Goal: Task Accomplishment & Management: Complete application form

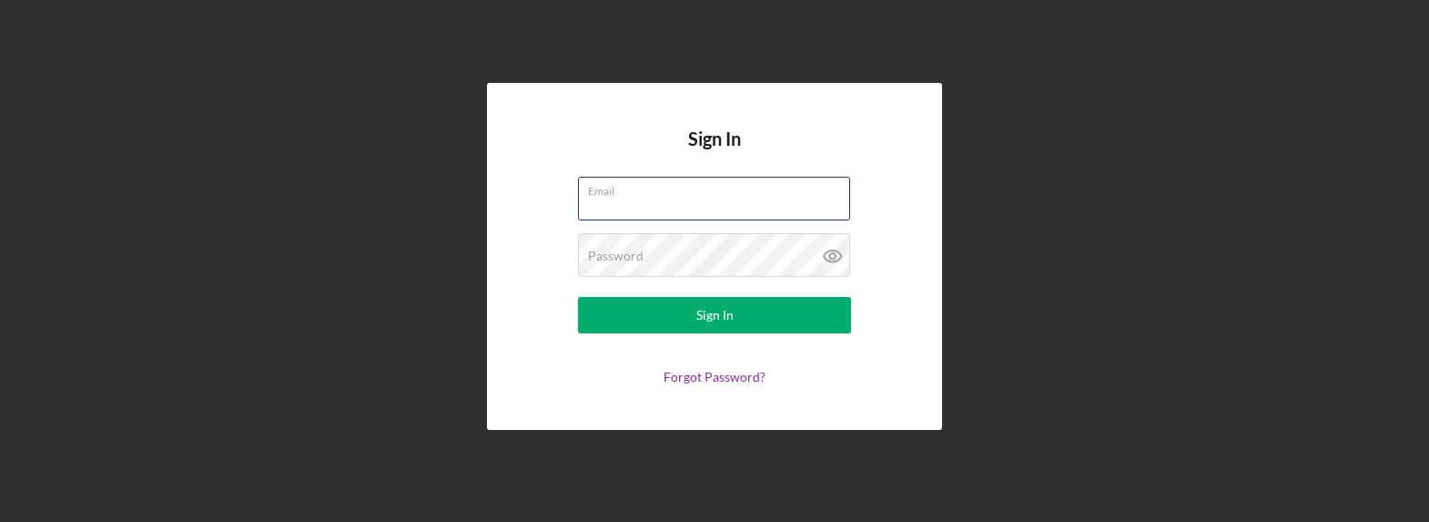
type input "ADBauer327@yahoo.com"
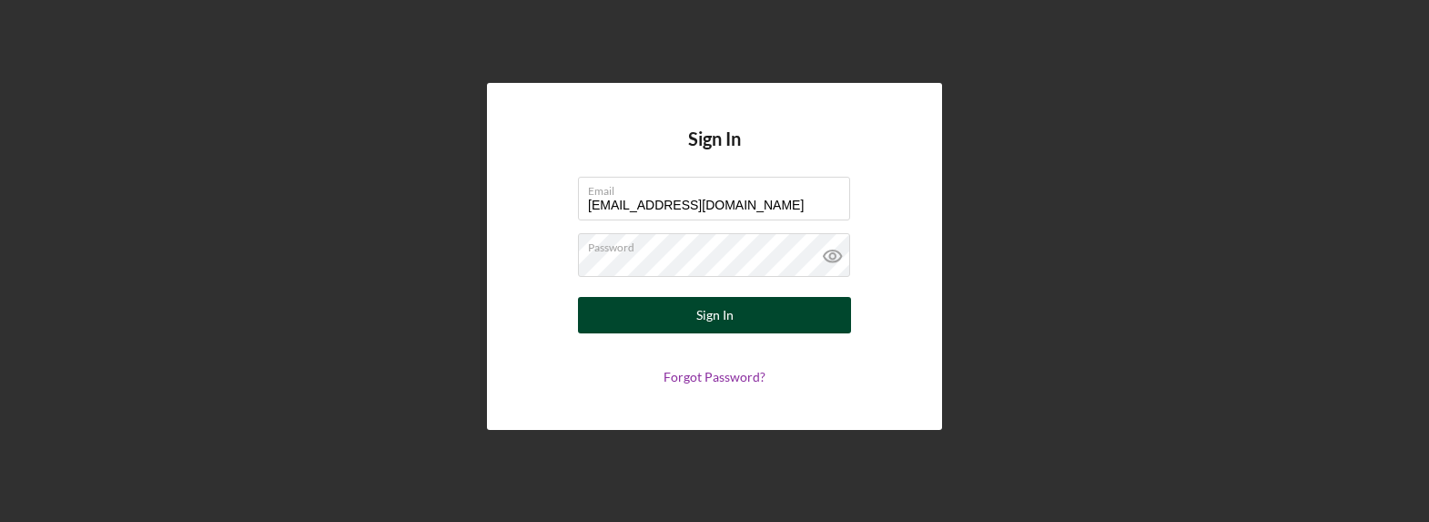
click at [694, 318] on button "Sign In" at bounding box center [714, 315] width 273 height 36
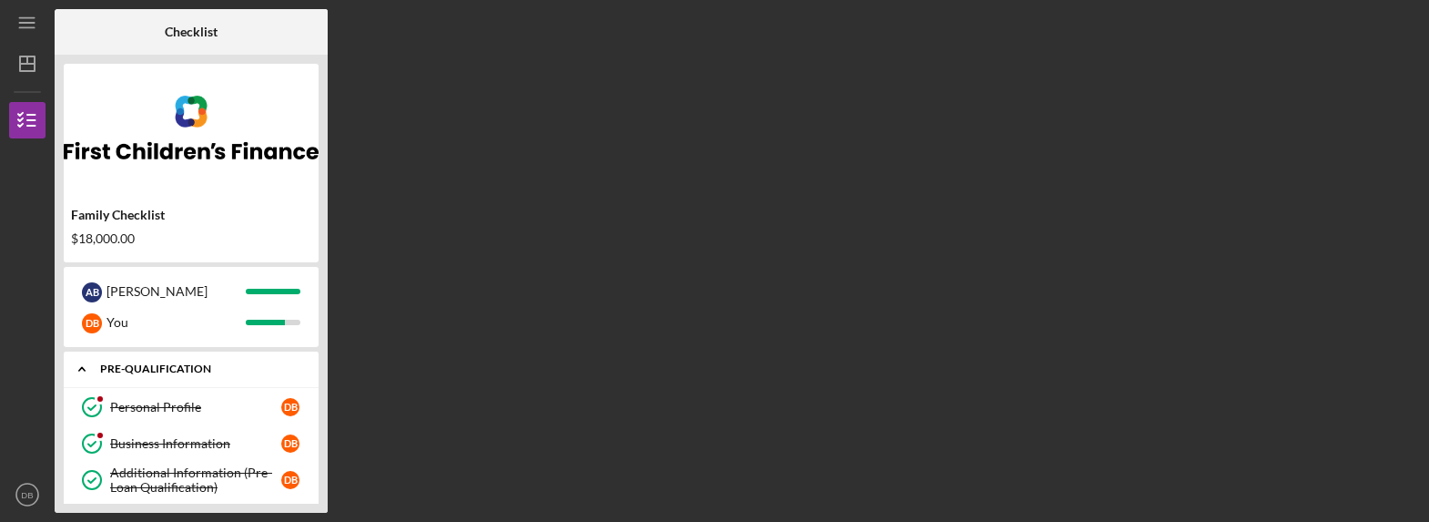
click at [86, 365] on icon "Icon/Expander" at bounding box center [82, 369] width 36 height 36
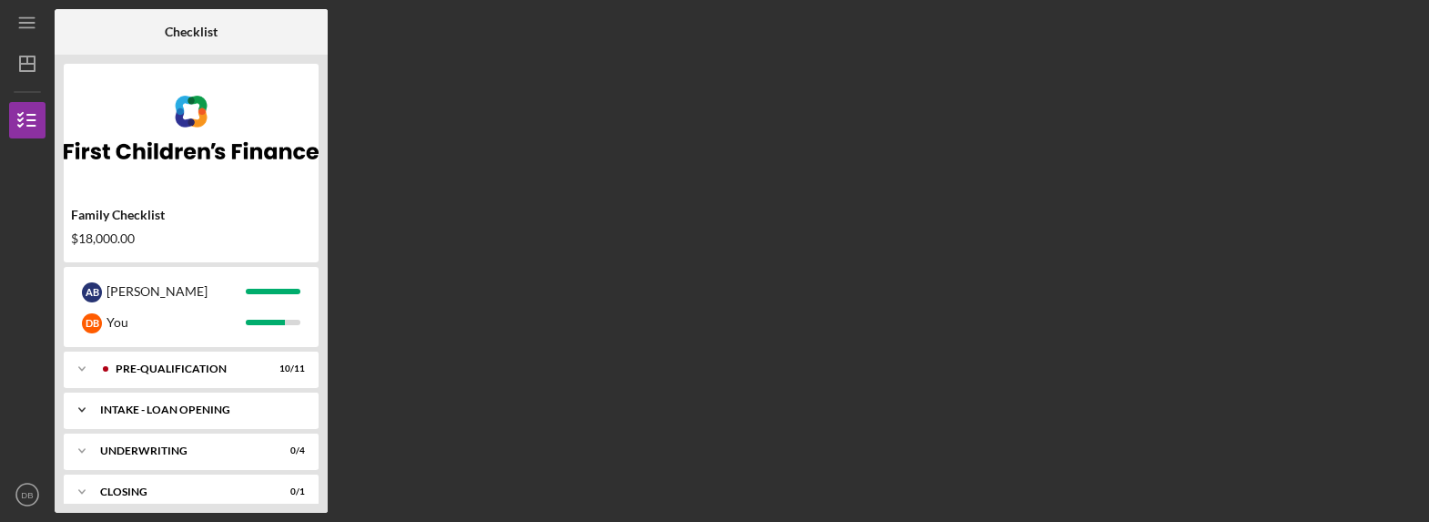
click at [160, 410] on div "INTAKE - LOAN OPENING" at bounding box center [198, 409] width 196 height 11
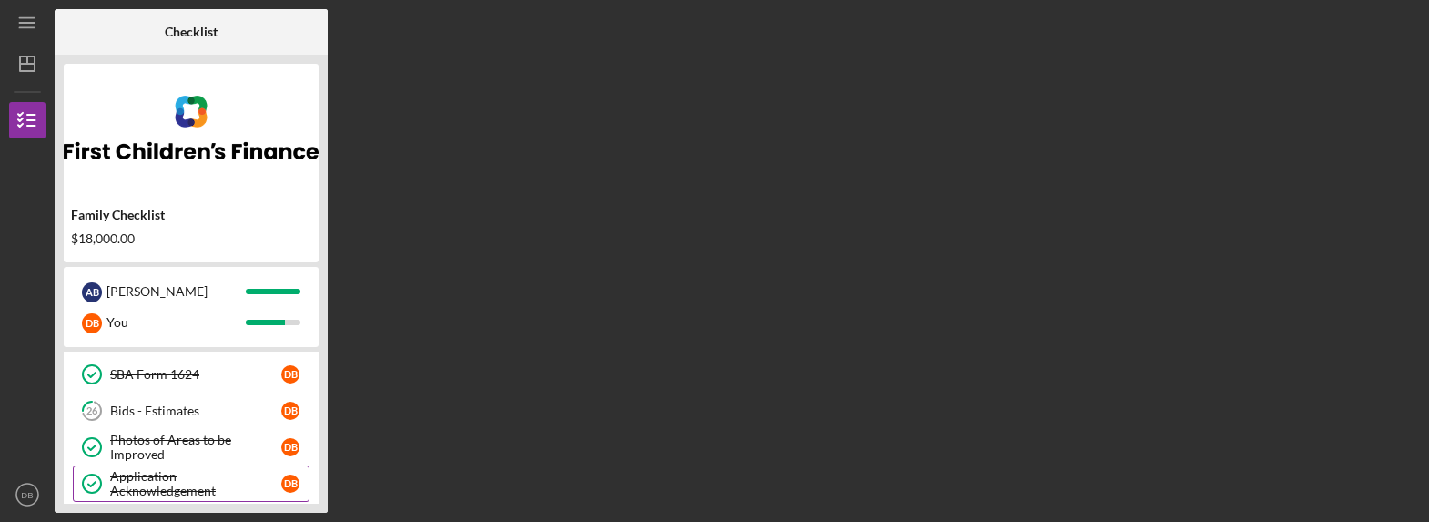
scroll to position [583, 0]
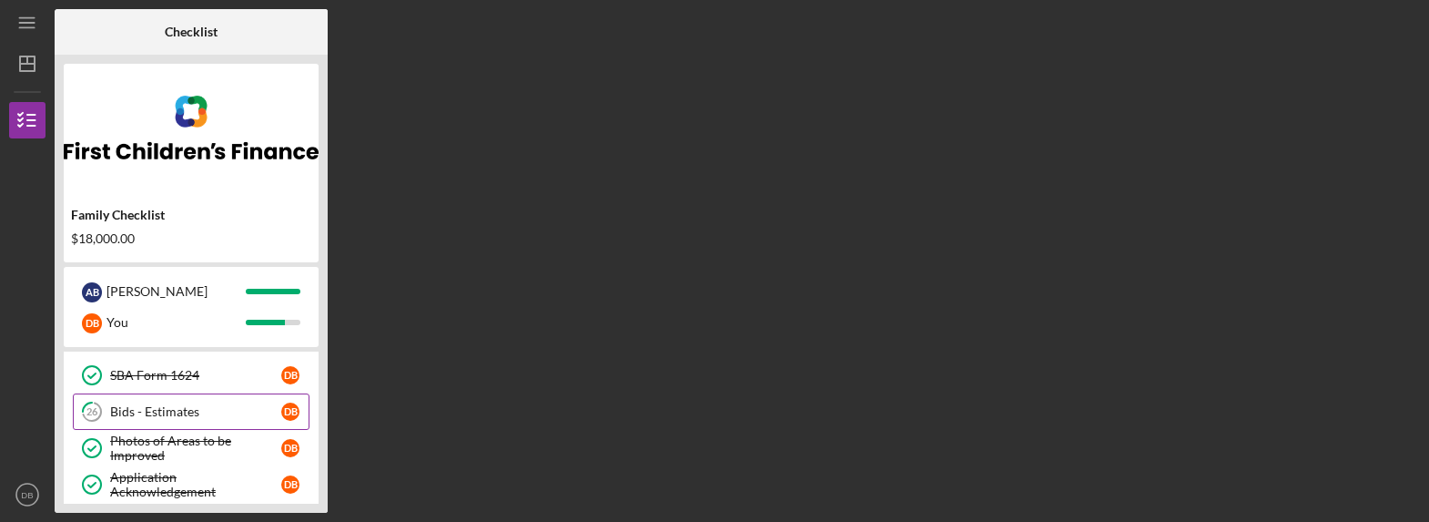
click at [164, 402] on link "26 Bids - Estimates D B" at bounding box center [191, 411] width 237 height 36
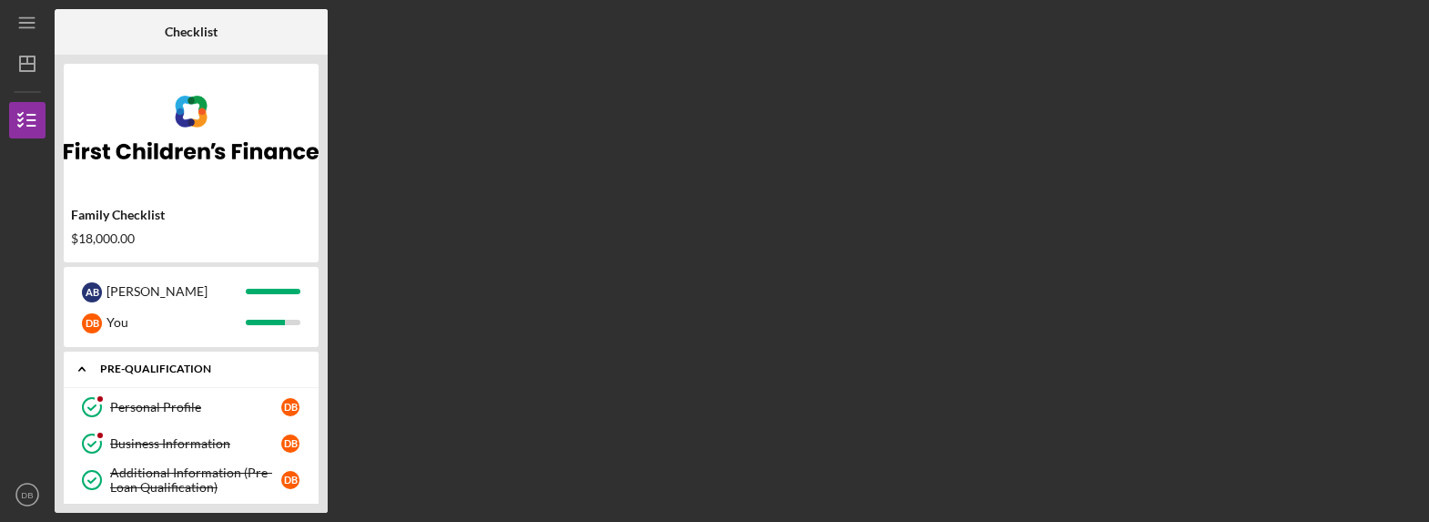
click at [83, 367] on icon "Icon/Expander" at bounding box center [82, 369] width 36 height 36
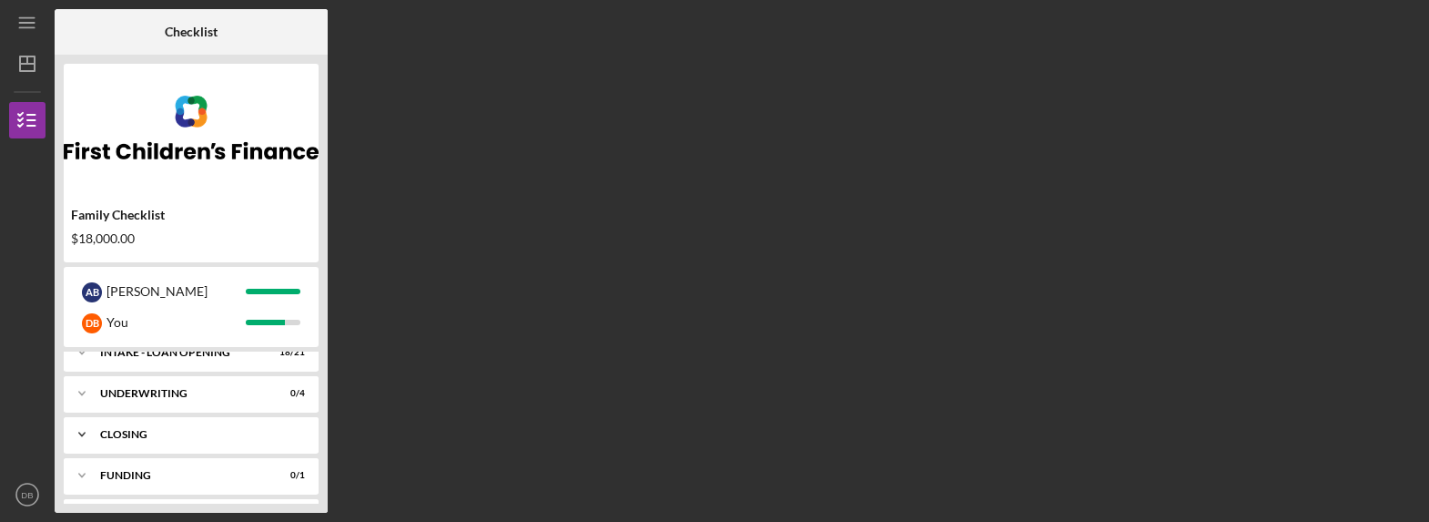
scroll to position [56, 0]
click at [86, 352] on icon "Icon/Expander" at bounding box center [82, 353] width 36 height 36
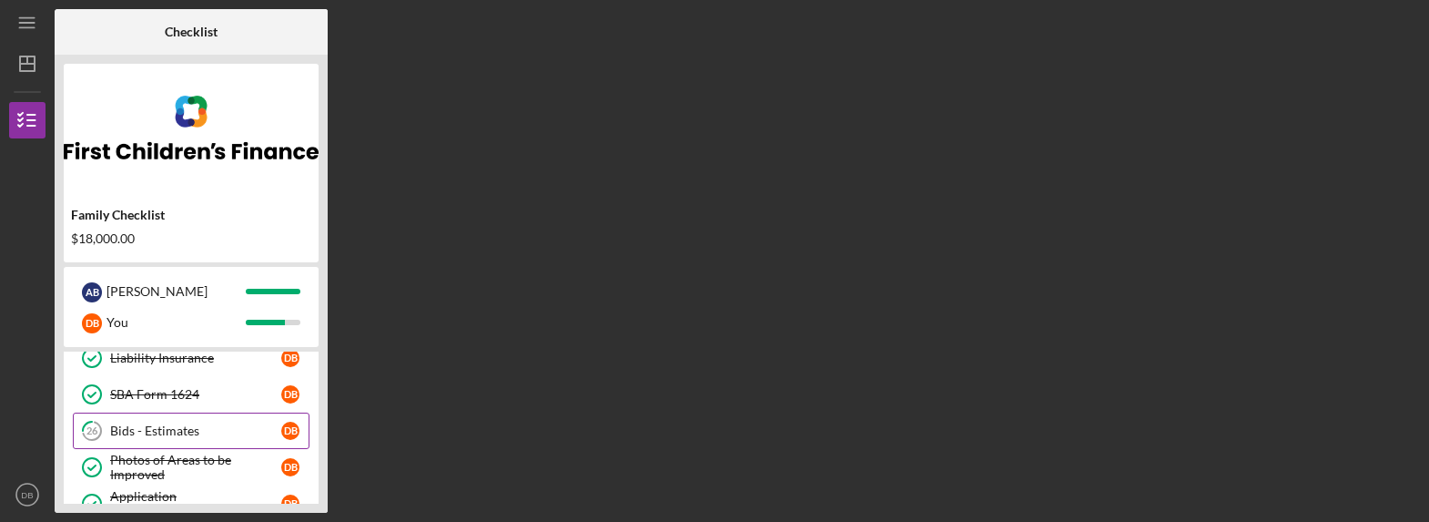
scroll to position [581, 0]
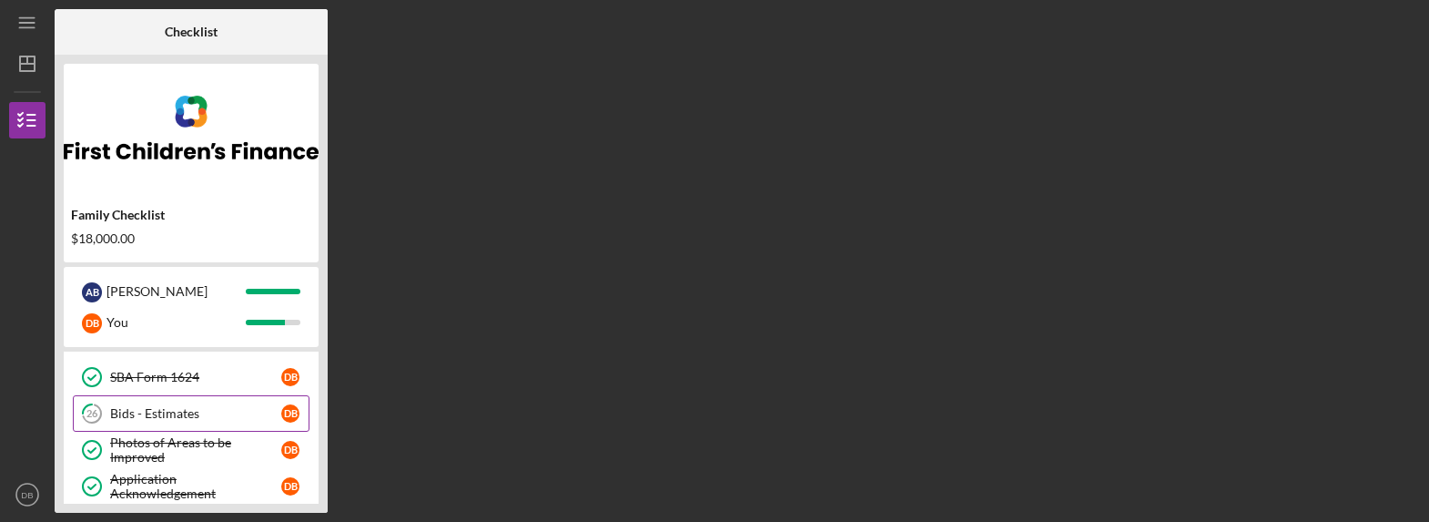
click at [146, 408] on div "Bids - Estimates" at bounding box center [195, 413] width 171 height 15
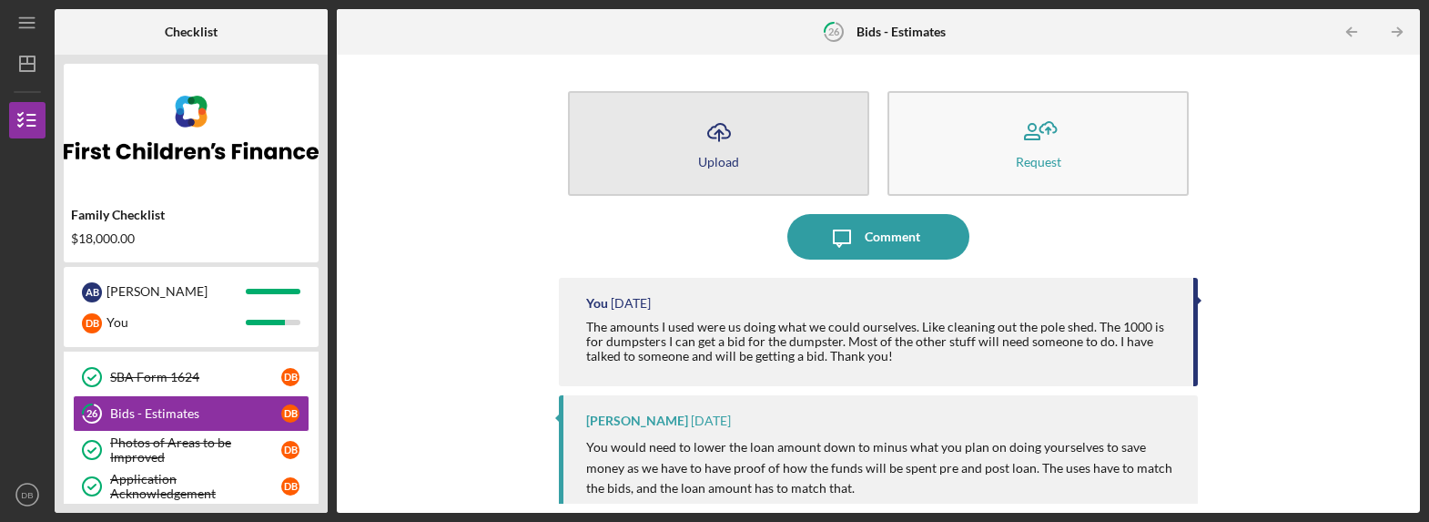
click at [720, 125] on icon "button" at bounding box center [719, 131] width 22 height 14
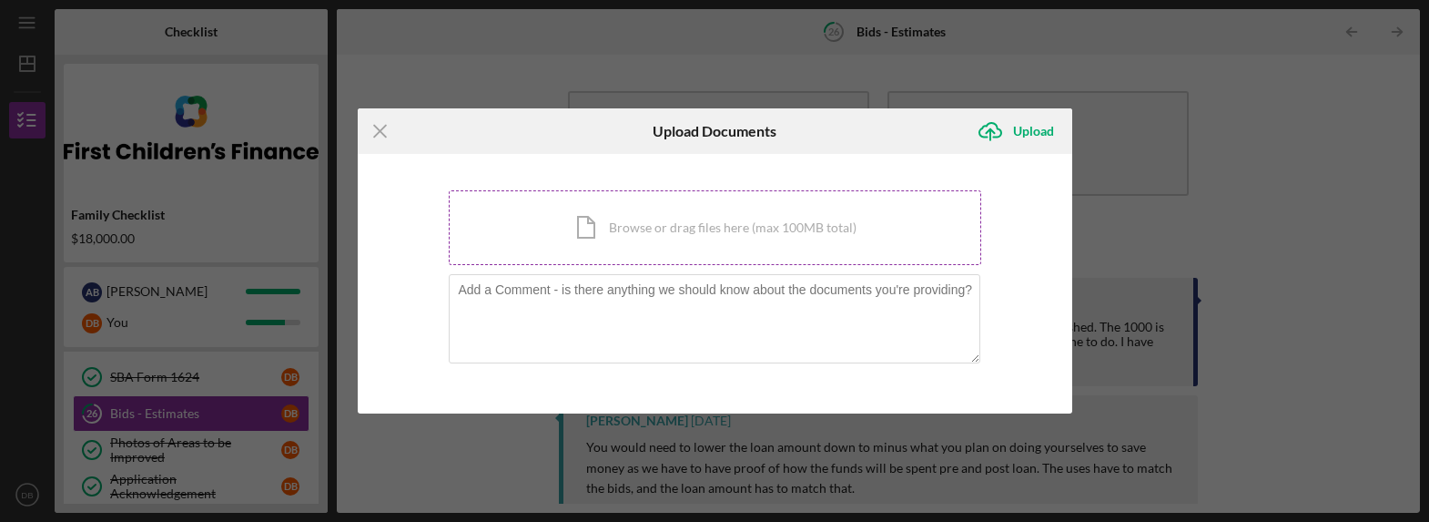
click at [689, 218] on div "Icon/Document Browse or drag files here (max 100MB total) Tap to choose files o…" at bounding box center [715, 227] width 533 height 75
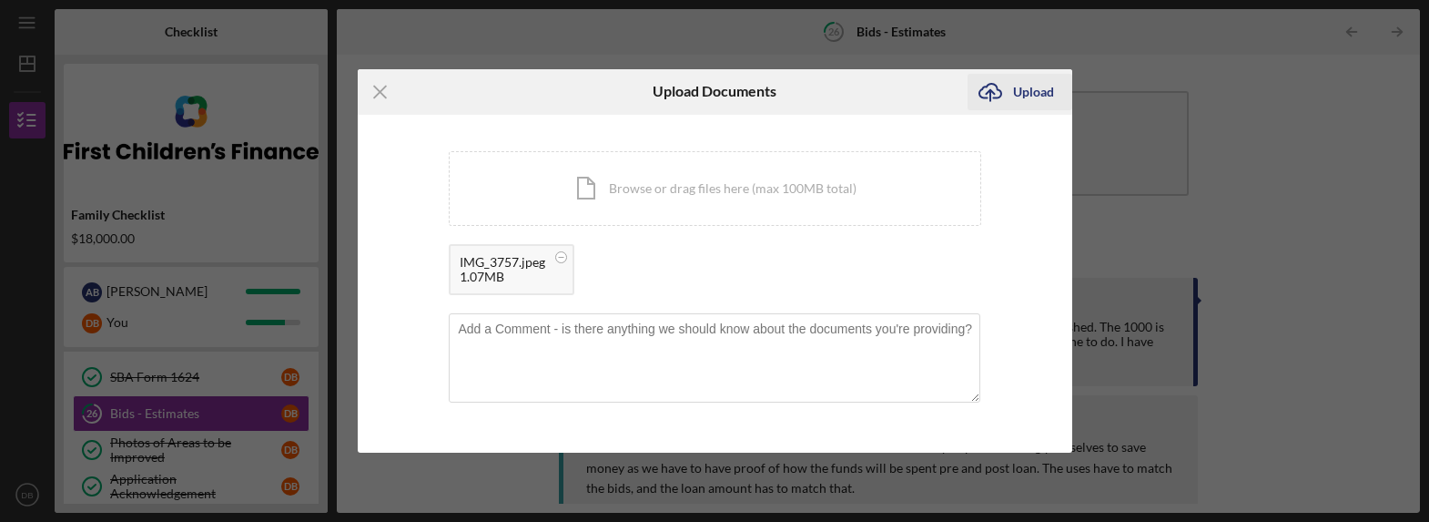
click at [1019, 90] on div "Upload" at bounding box center [1033, 92] width 41 height 36
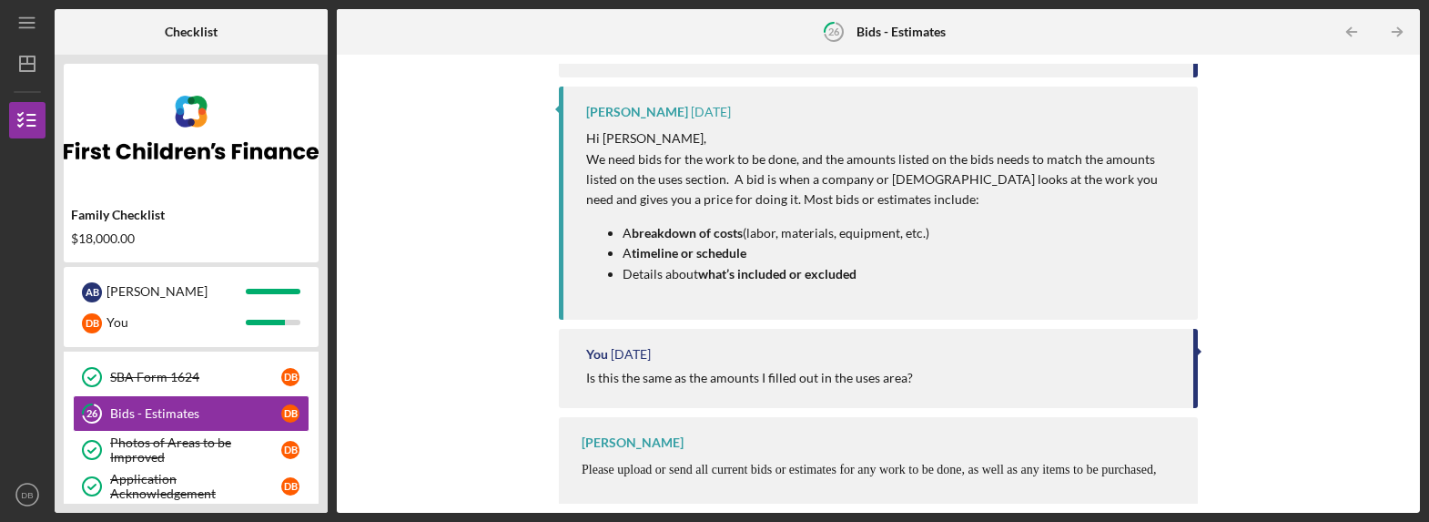
scroll to position [712, 0]
